Goal: Check status: Check status

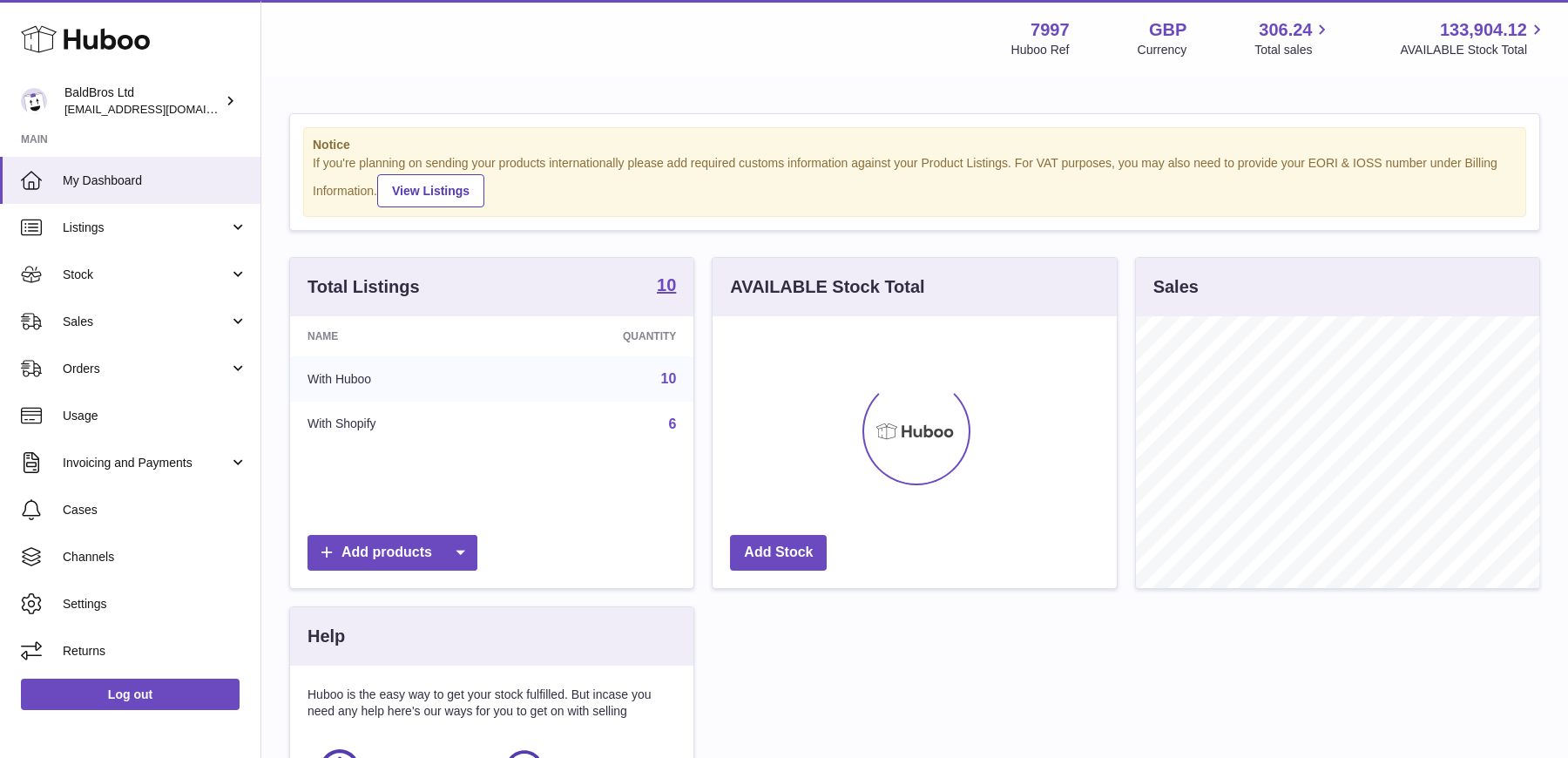
scroll to position [271, 403]
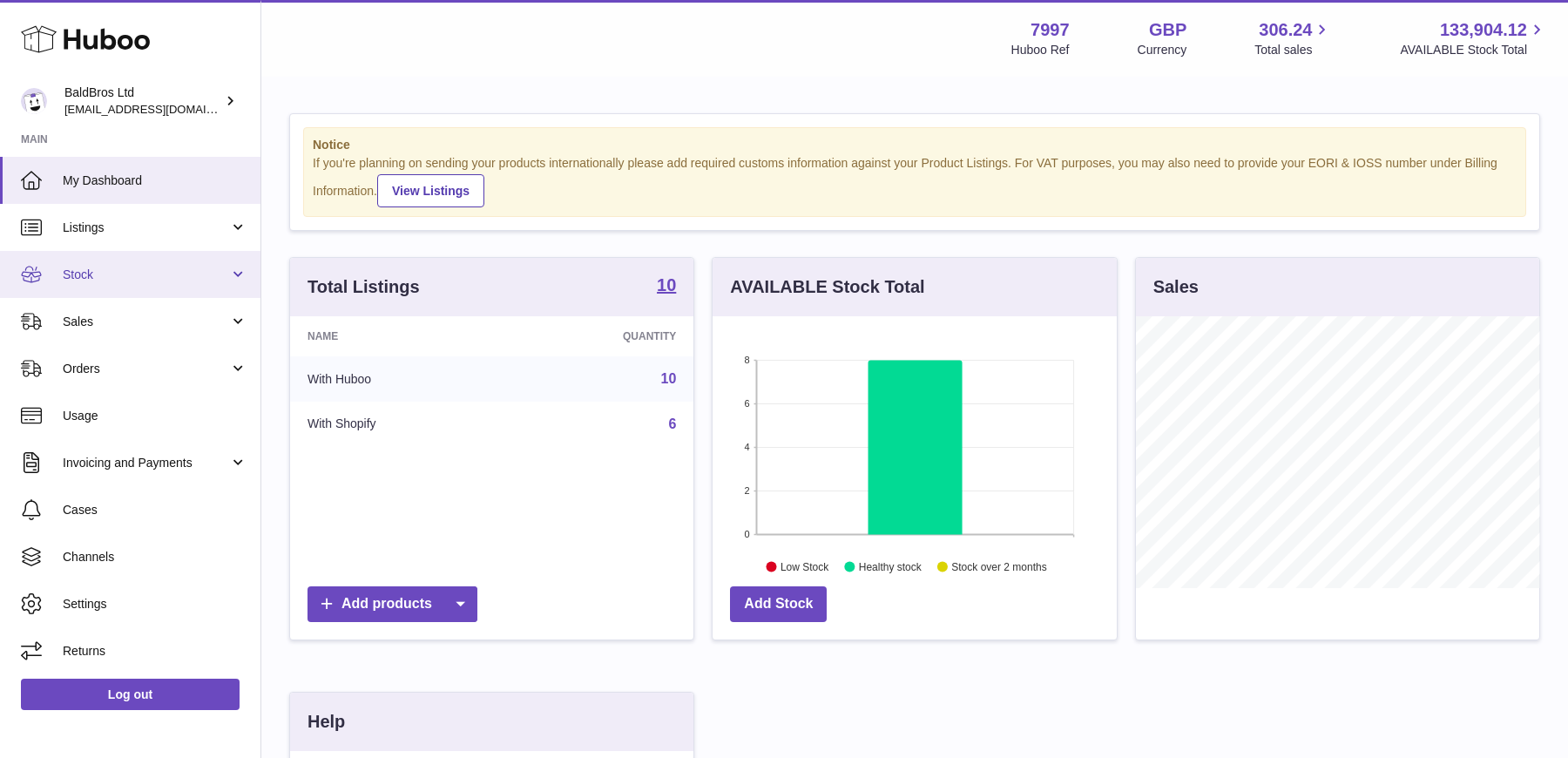
click at [89, 273] on span "Stock" at bounding box center [146, 275] width 167 height 17
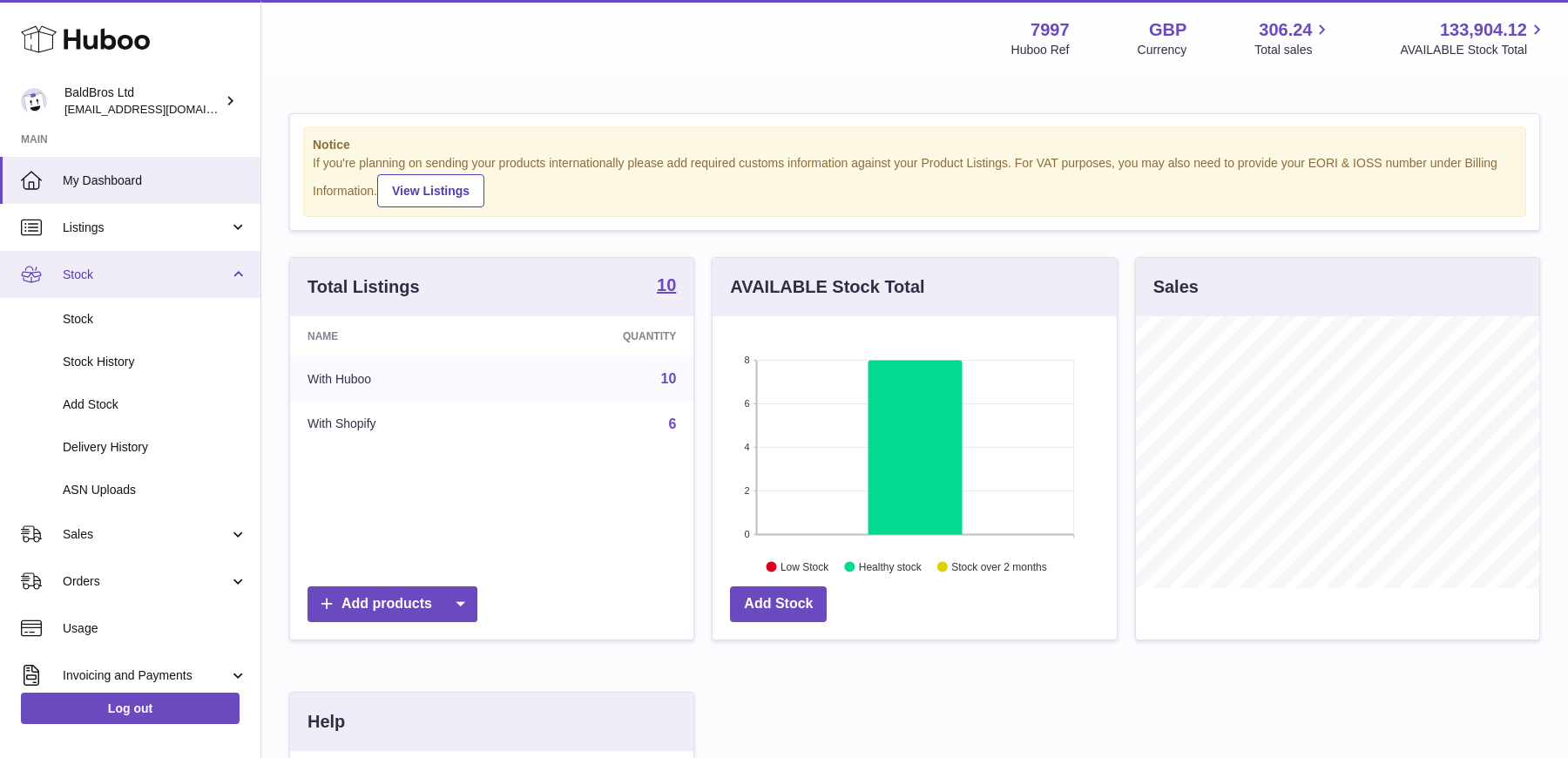
click at [89, 273] on span "Stock" at bounding box center [146, 275] width 167 height 17
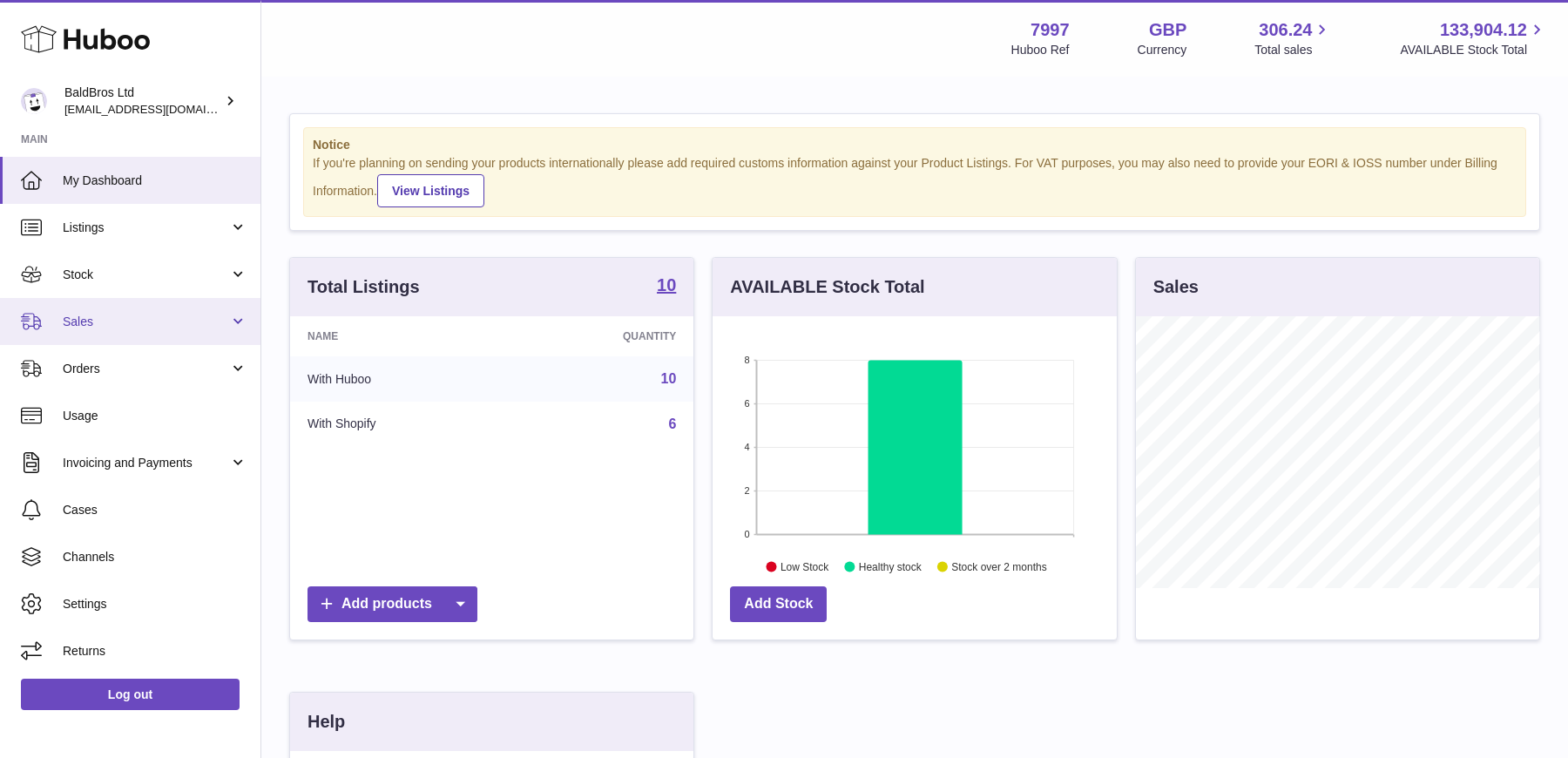
click at [106, 326] on span "Sales" at bounding box center [146, 321] width 167 height 17
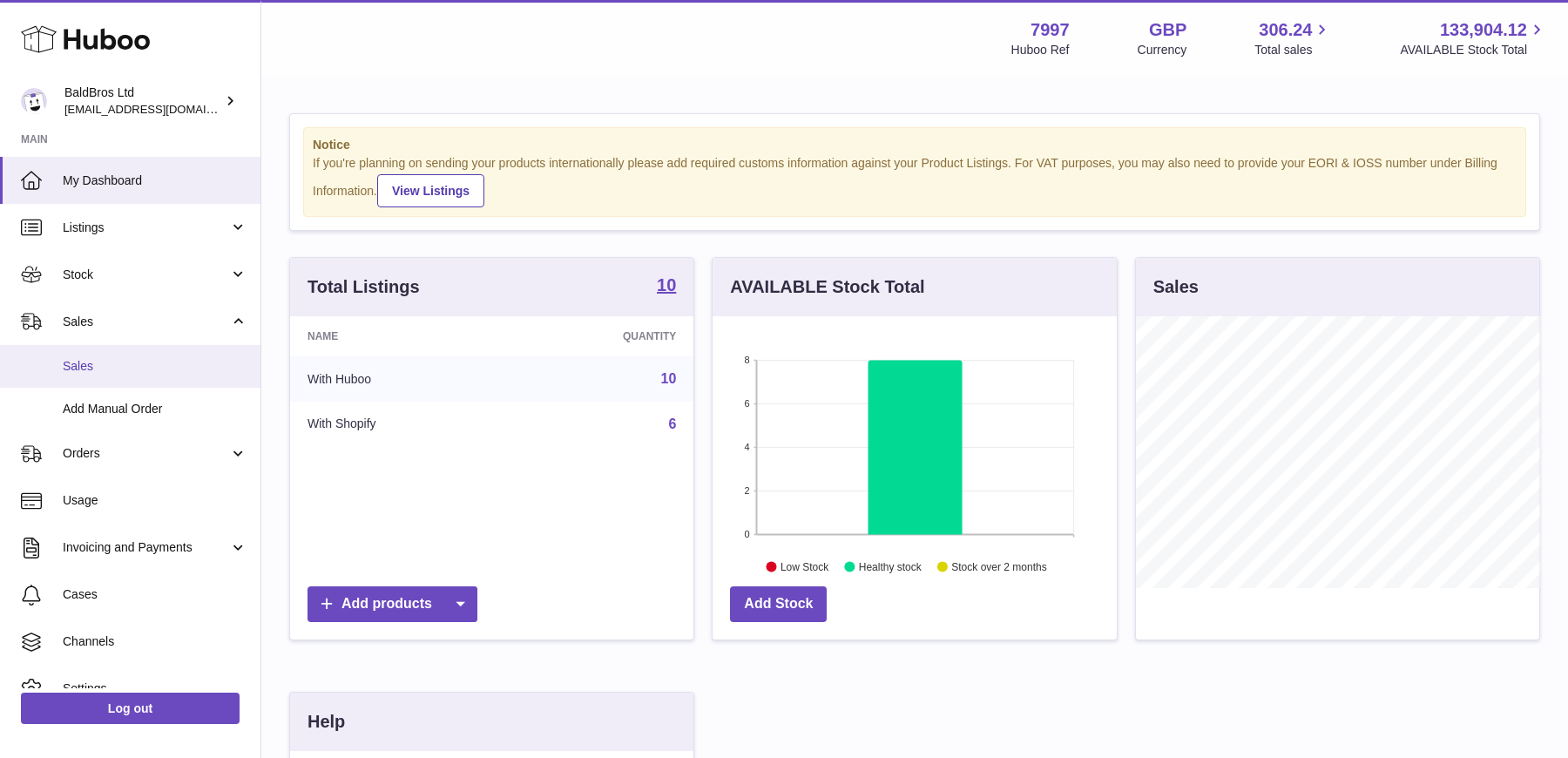
click at [93, 366] on span "Sales" at bounding box center [155, 365] width 185 height 17
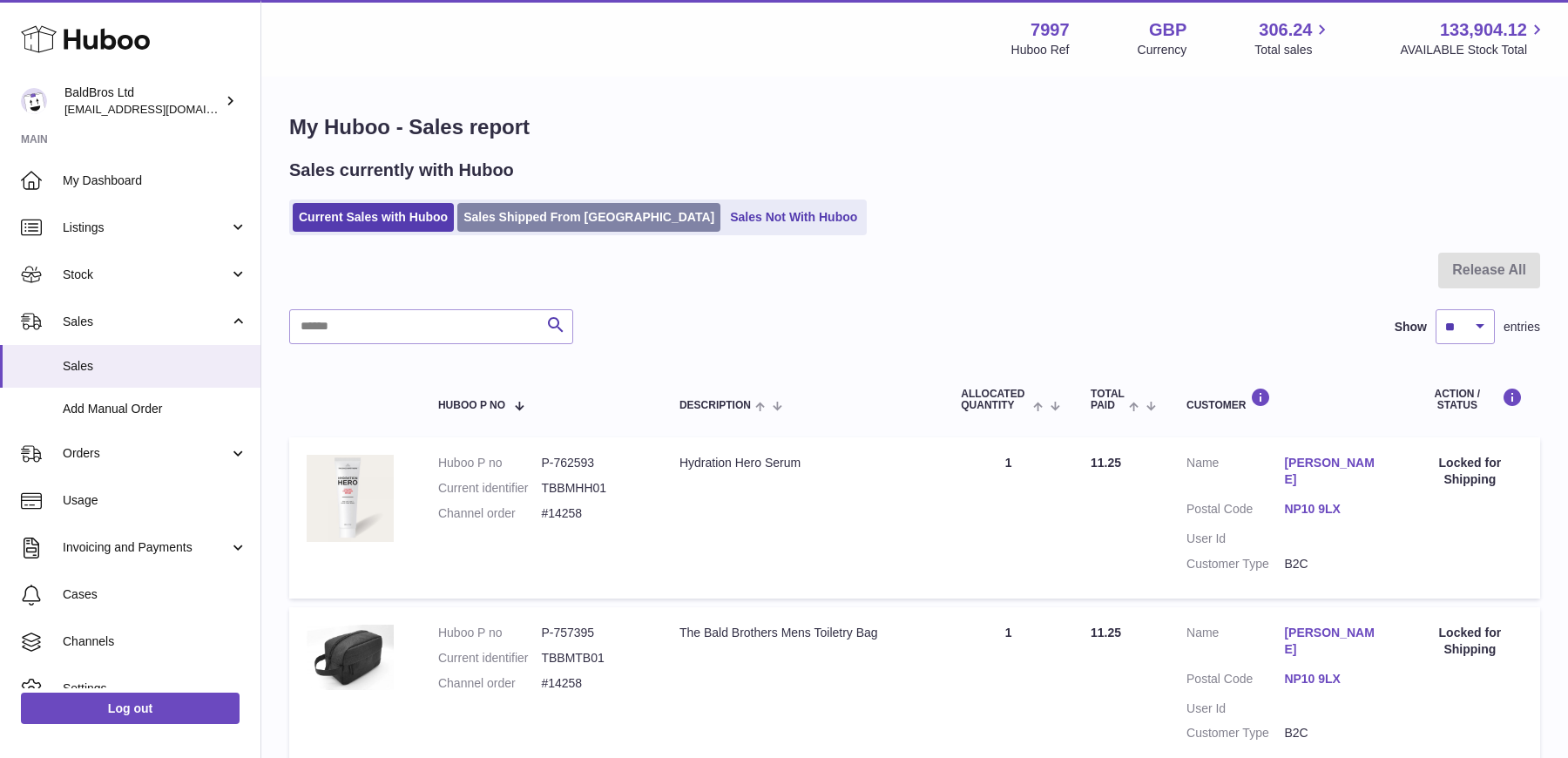
click at [517, 207] on link "Sales Shipped From Huboo" at bounding box center [589, 217] width 264 height 29
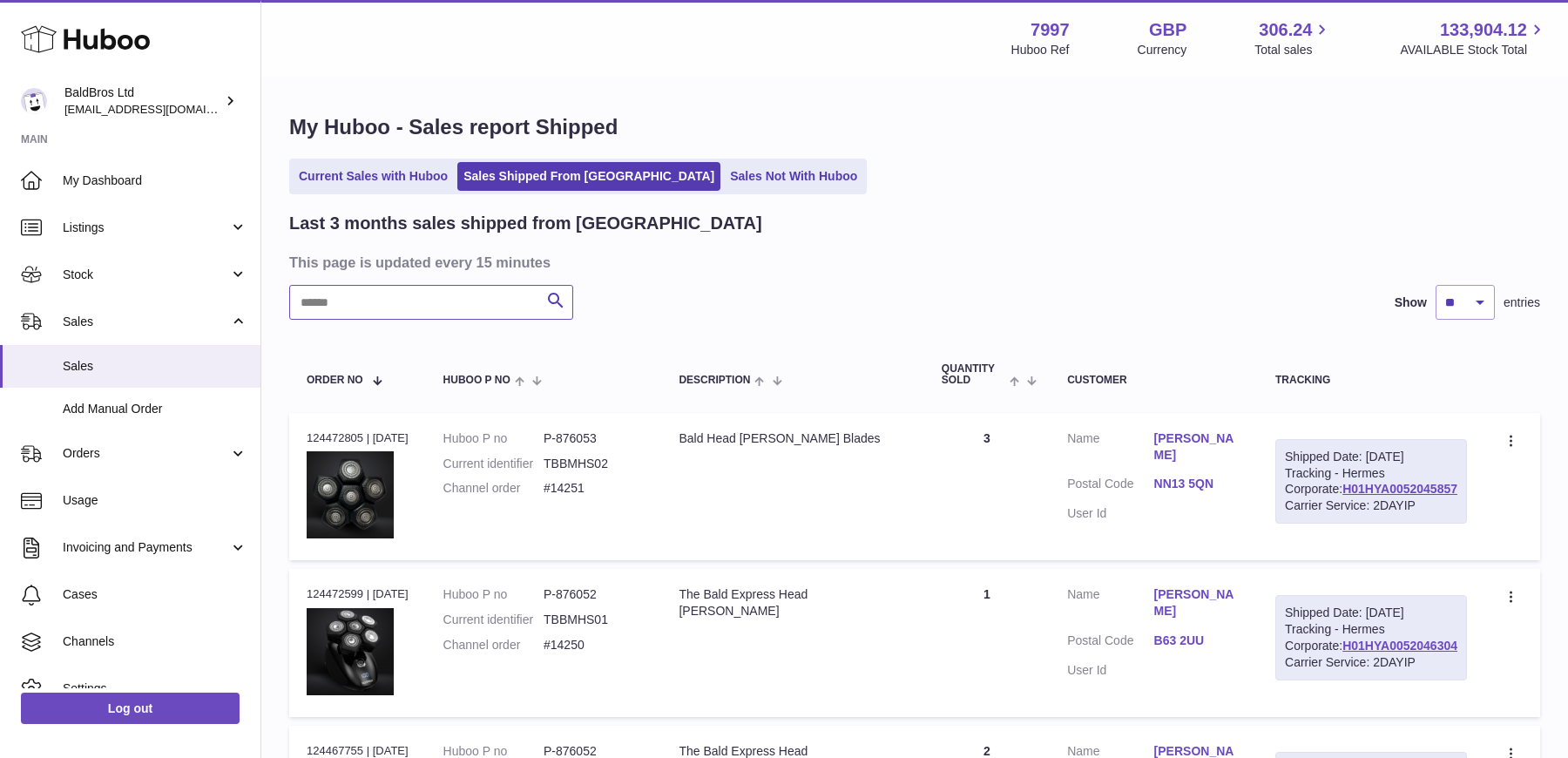
click at [399, 315] on input "text" at bounding box center [430, 302] width 284 height 35
type input "**********"
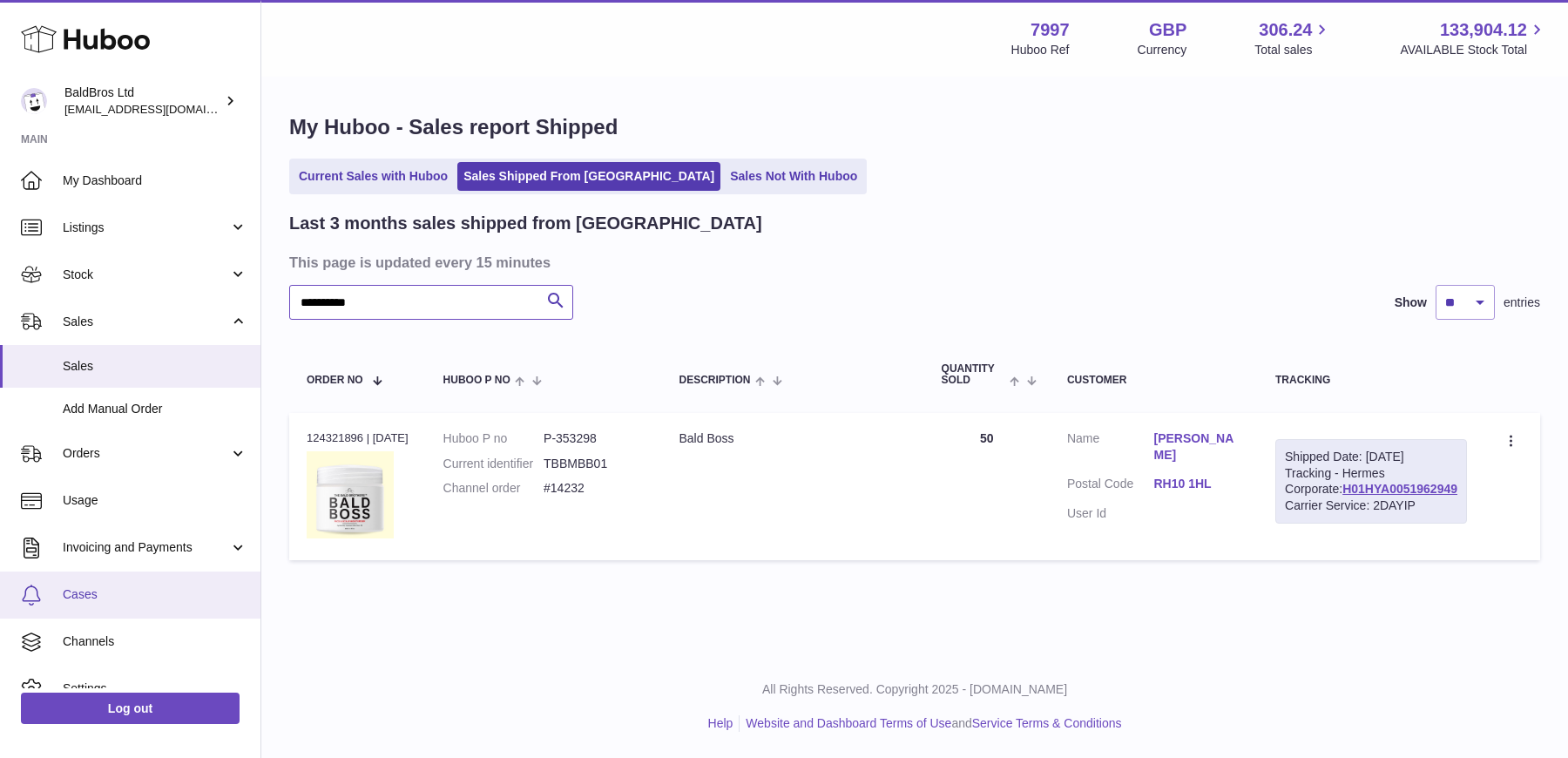
scroll to position [71, 0]
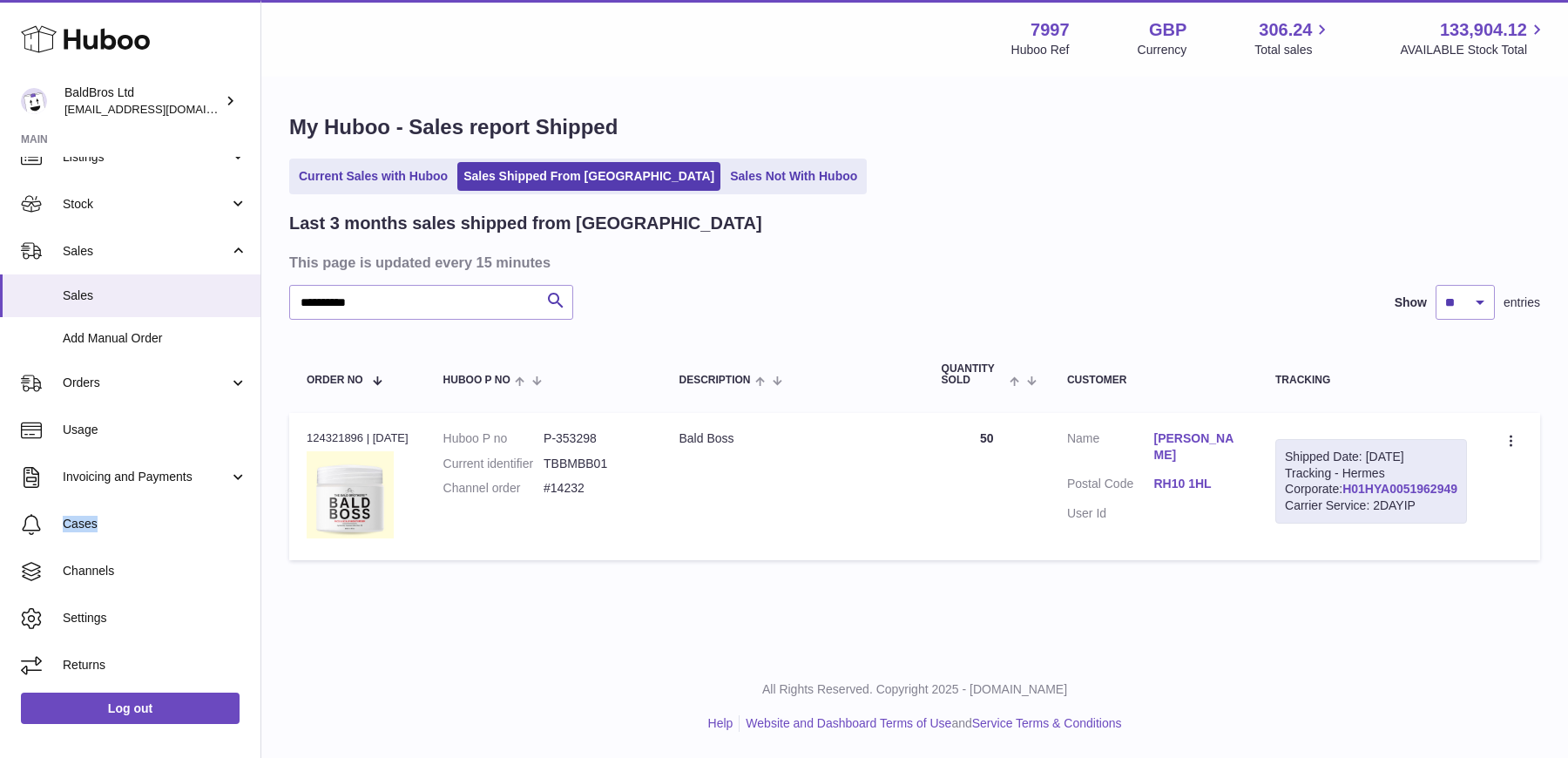
click at [1362, 495] on link "H01HYA0051962949" at bounding box center [1400, 488] width 115 height 14
